Goal: Information Seeking & Learning: Learn about a topic

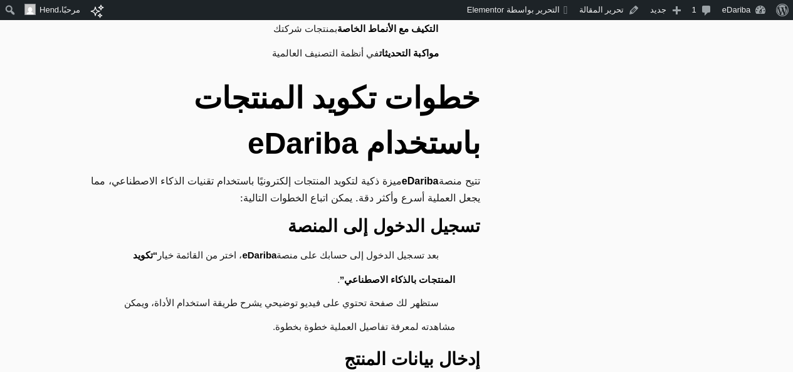
scroll to position [1880, 0]
